Goal: Task Accomplishment & Management: Complete application form

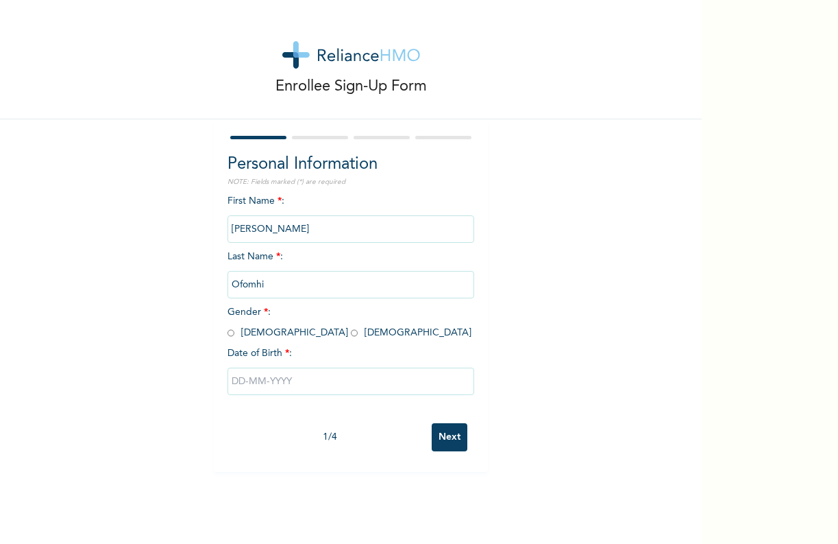
click at [351, 330] on input "radio" at bounding box center [354, 332] width 7 height 13
radio input "true"
click at [265, 380] on input "text" at bounding box center [351, 380] width 247 height 27
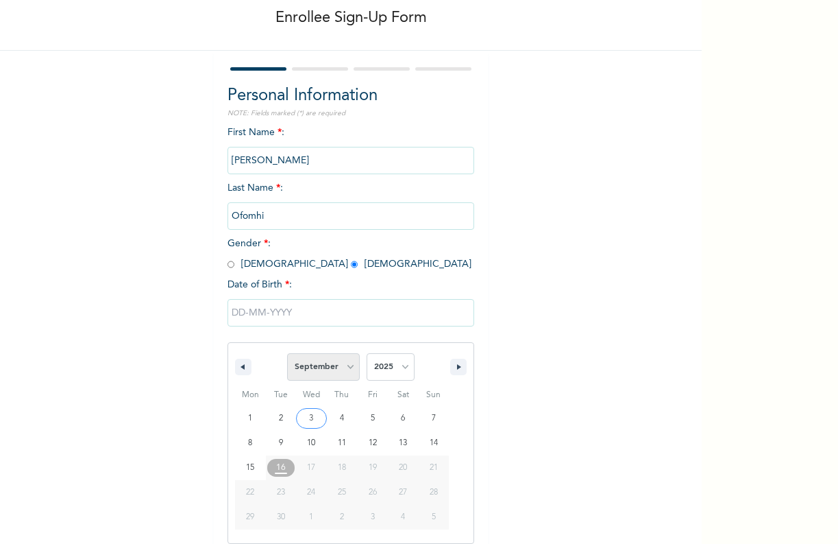
select select "2"
select select "1996"
type input "[DATE]"
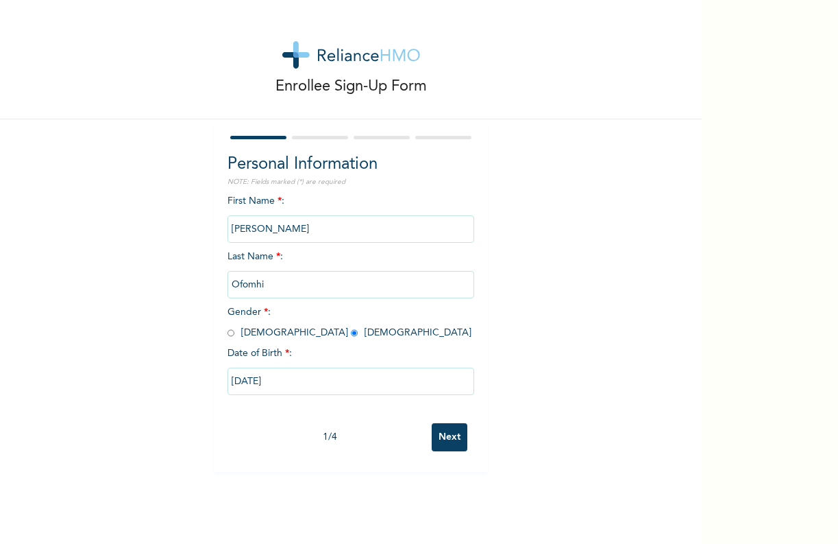
scroll to position [0, 0]
click at [442, 437] on input "Next" at bounding box center [450, 437] width 36 height 28
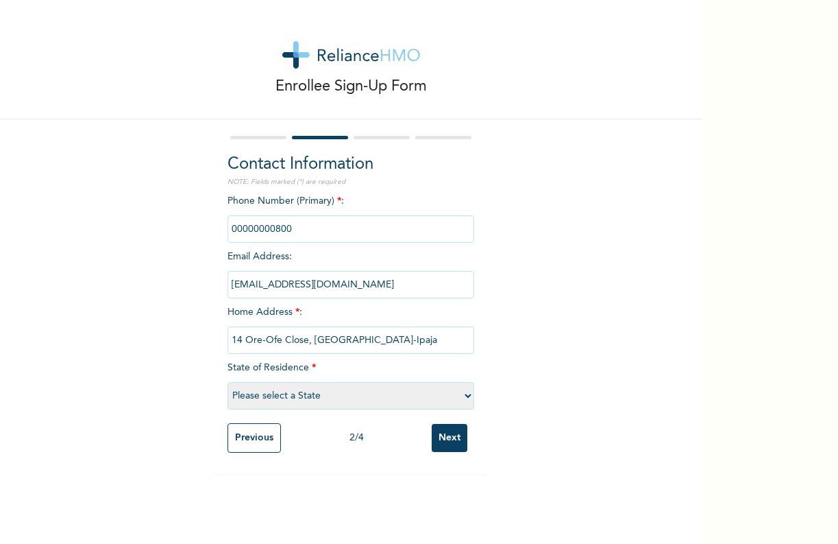
type input "14 Ore-Ofe Close, [GEOGRAPHIC_DATA]-Ipaja"
click at [267, 382] on select "Please select a State [PERSON_NAME] (FCT) [PERSON_NAME] Ibom [GEOGRAPHIC_DATA] …" at bounding box center [351, 395] width 247 height 27
select select "25"
click at [449, 437] on input "Next" at bounding box center [450, 438] width 36 height 28
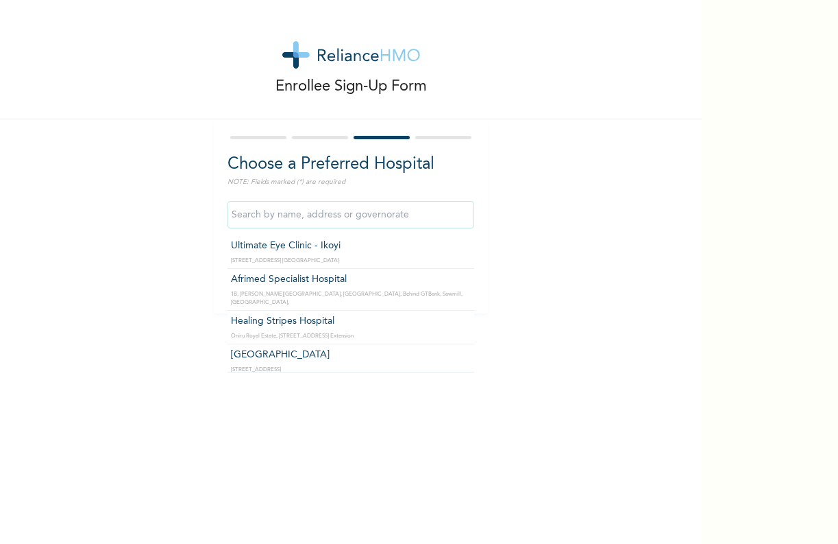
click at [305, 218] on input "text" at bounding box center [351, 214] width 247 height 27
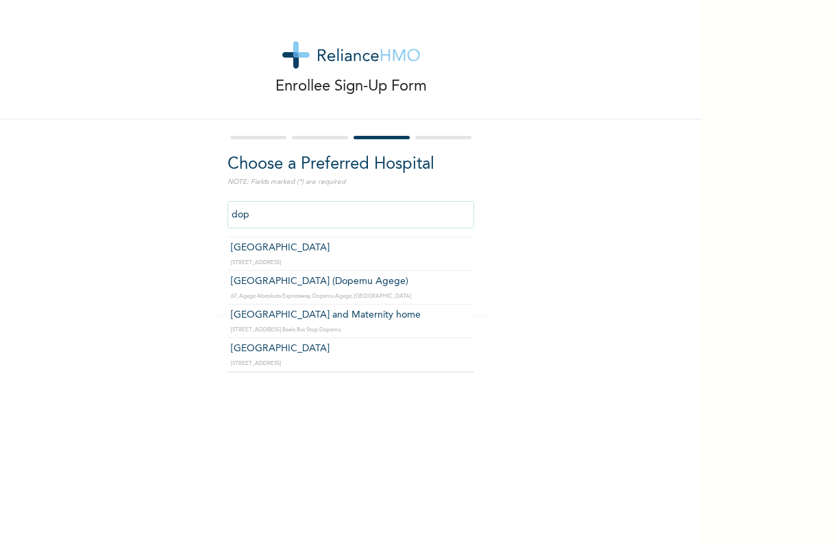
scroll to position [113, 0]
type input "dopemu"
drag, startPoint x: 284, startPoint y: 215, endPoint x: 216, endPoint y: 215, distance: 67.9
click at [216, 215] on div "Choose a Preferred Hospital NOTE: Fields marked (*) are required dopemu [GEOGRA…" at bounding box center [351, 216] width 274 height 194
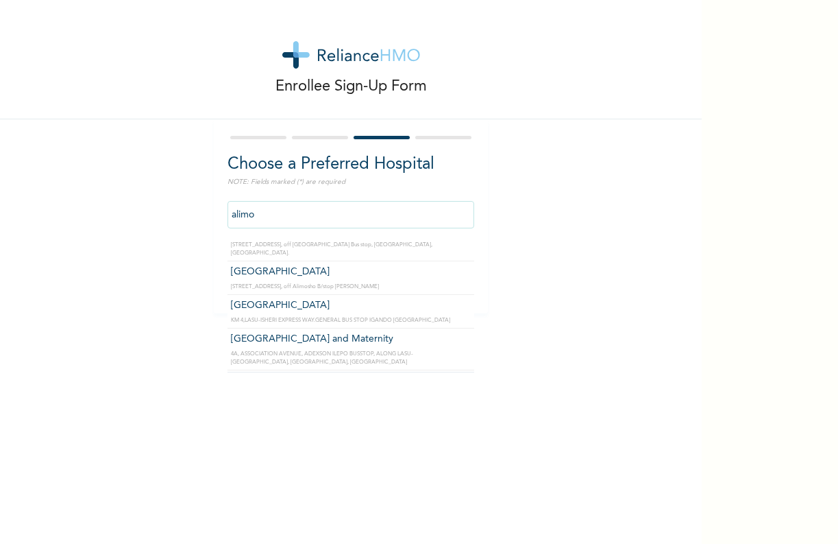
scroll to position [510, 0]
type input "[GEOGRAPHIC_DATA]"
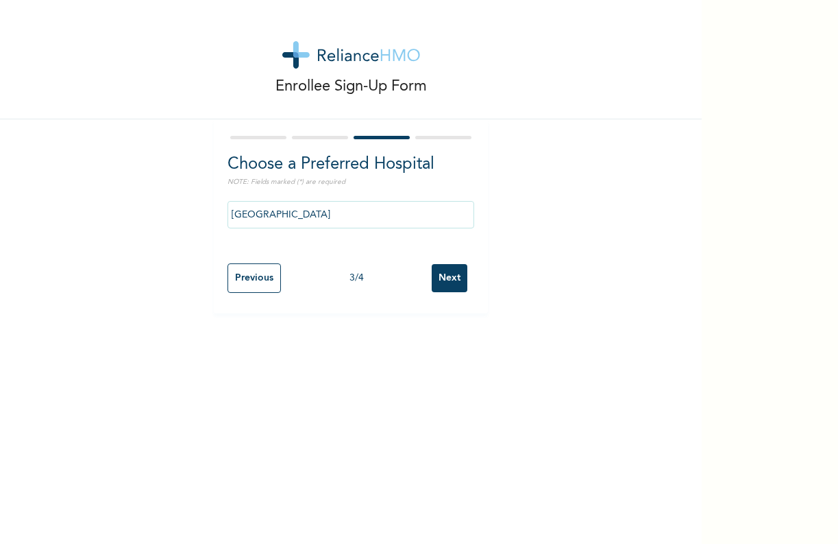
click at [447, 278] on input "Next" at bounding box center [450, 278] width 36 height 28
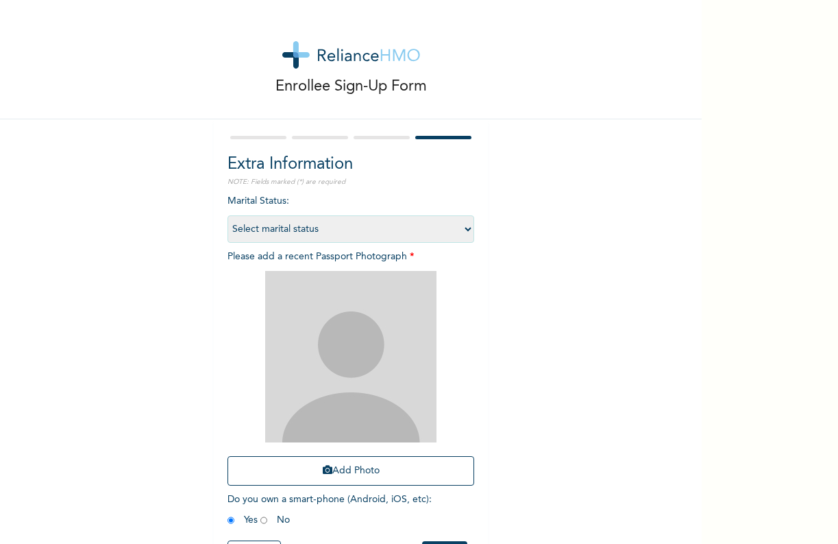
select select "1"
click at [352, 367] on img at bounding box center [350, 356] width 171 height 171
click at [367, 470] on button "Add Photo" at bounding box center [351, 470] width 247 height 29
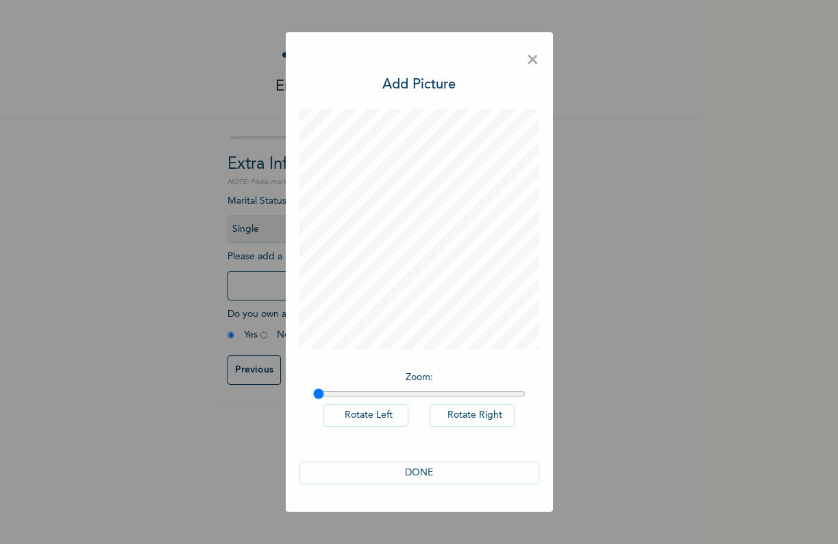
click at [436, 469] on button "DONE" at bounding box center [420, 472] width 240 height 23
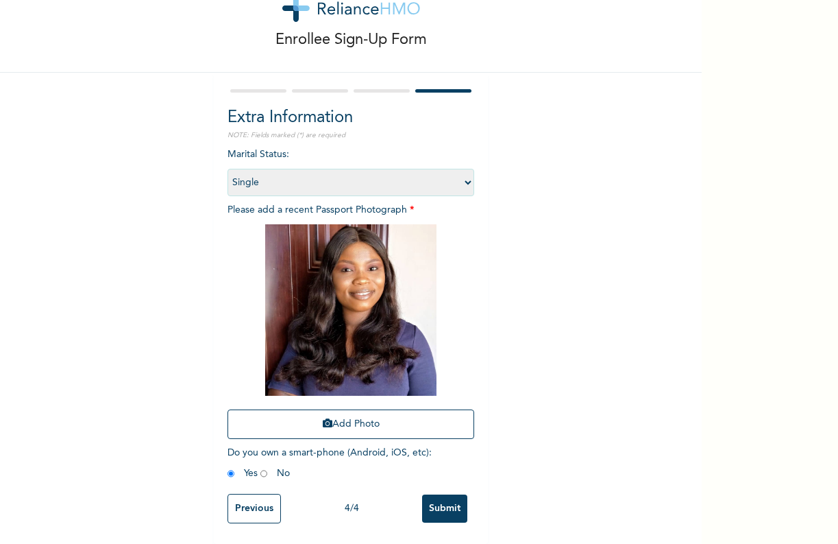
scroll to position [48, 0]
click at [442, 503] on input "Submit" at bounding box center [444, 508] width 45 height 28
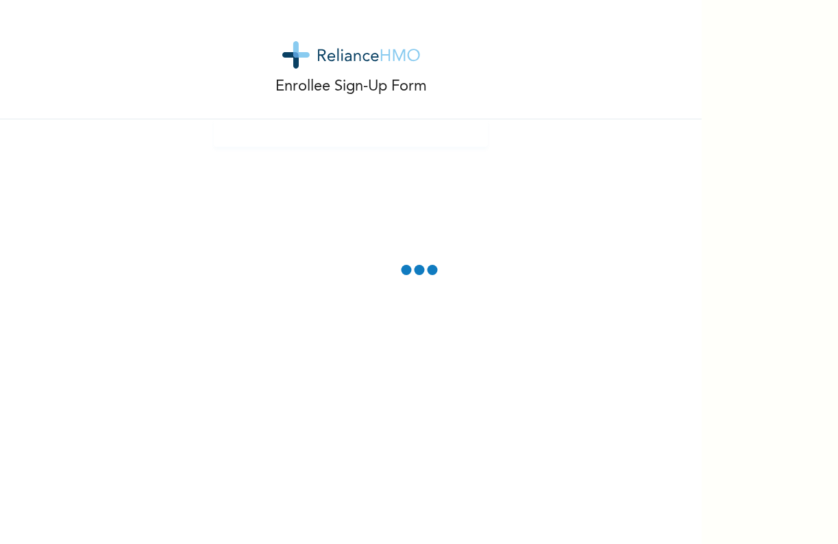
scroll to position [0, 0]
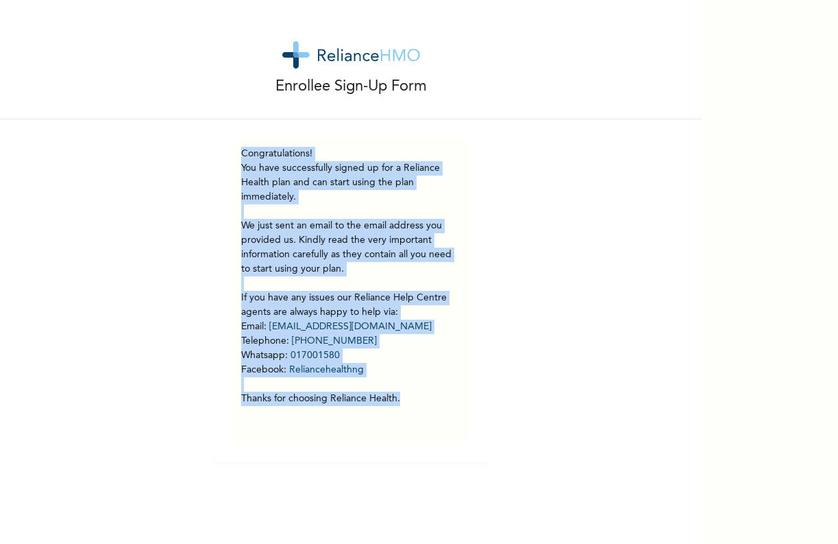
drag, startPoint x: 409, startPoint y: 404, endPoint x: 237, endPoint y: 142, distance: 313.4
click at [237, 142] on div "Congratulations! You have successfully signed up for a Reliance Health plan and…" at bounding box center [350, 291] width 233 height 302
copy div "Congratulations! You have successfully signed up for a Reliance Health plan and…"
